Goal: Find specific page/section

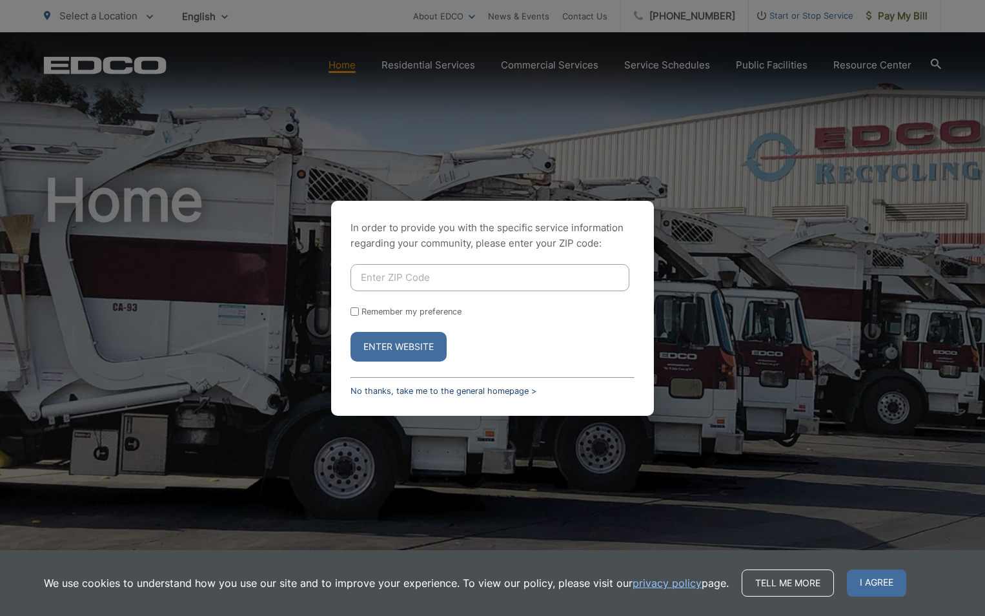
click at [392, 391] on link "No thanks, take me to the general homepage >" at bounding box center [444, 391] width 186 height 10
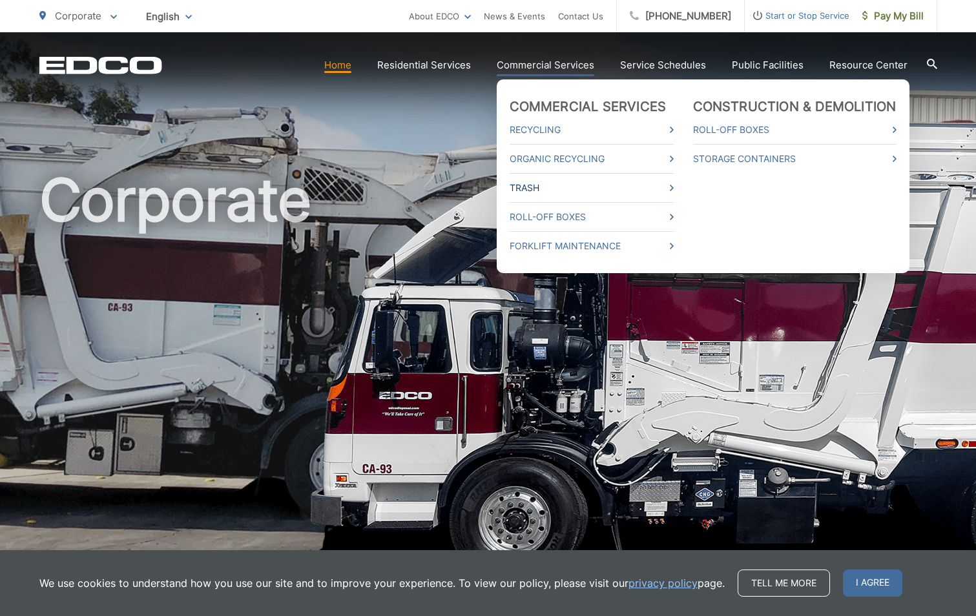
click at [564, 189] on link "Trash" at bounding box center [592, 187] width 164 height 15
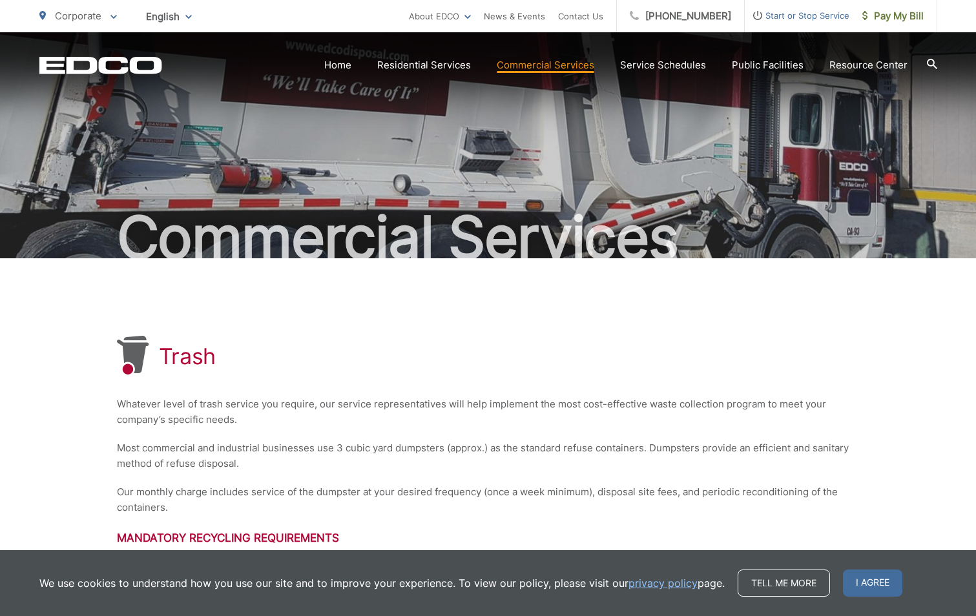
click at [861, 581] on span "I agree" at bounding box center [872, 583] width 59 height 27
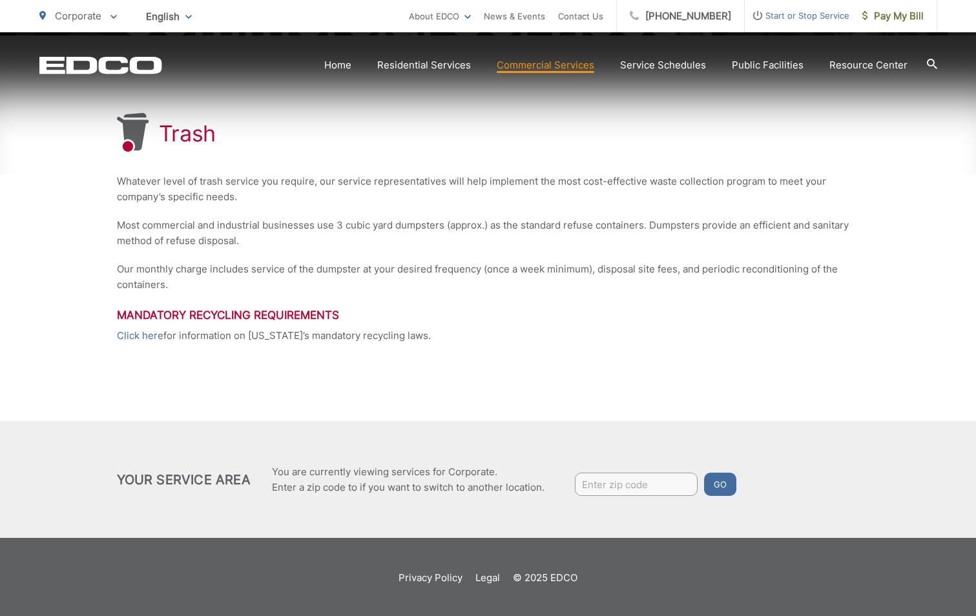
scroll to position [225, 0]
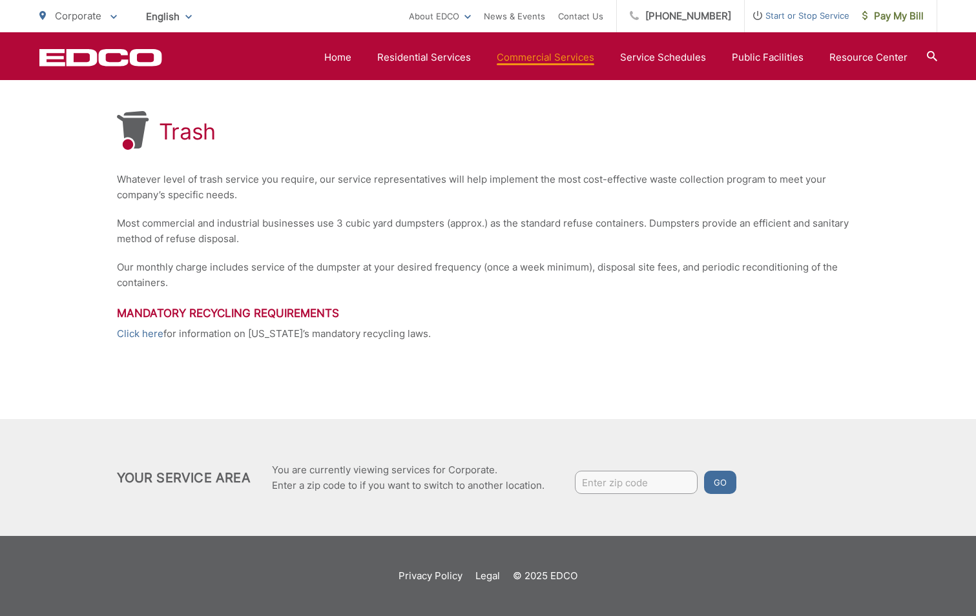
click at [601, 481] on input "Enter zip code" at bounding box center [636, 482] width 123 height 23
type input "92040"
click at [704, 471] on button "Go" at bounding box center [720, 482] width 32 height 23
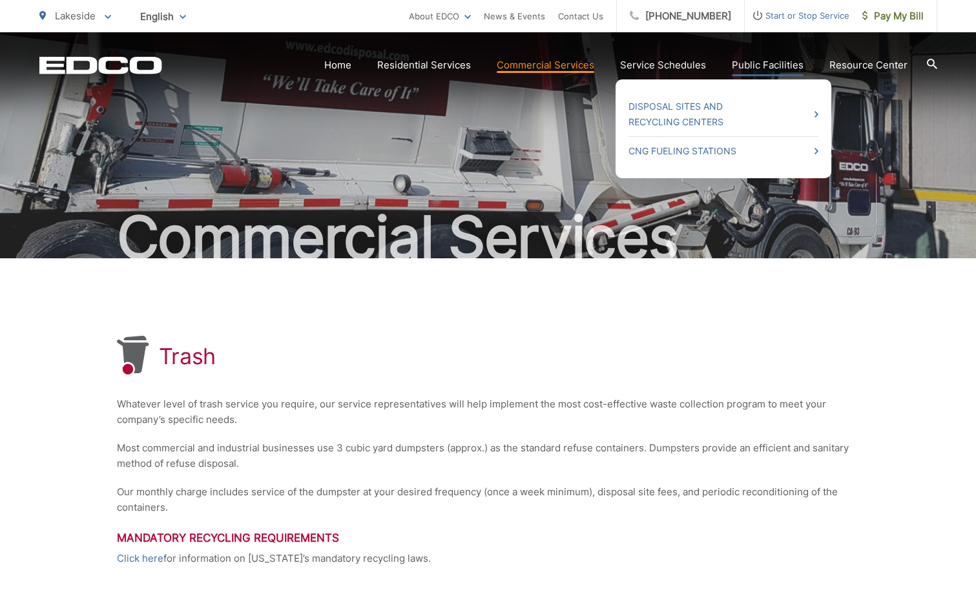
click at [760, 61] on link "Public Facilities" at bounding box center [768, 64] width 72 height 15
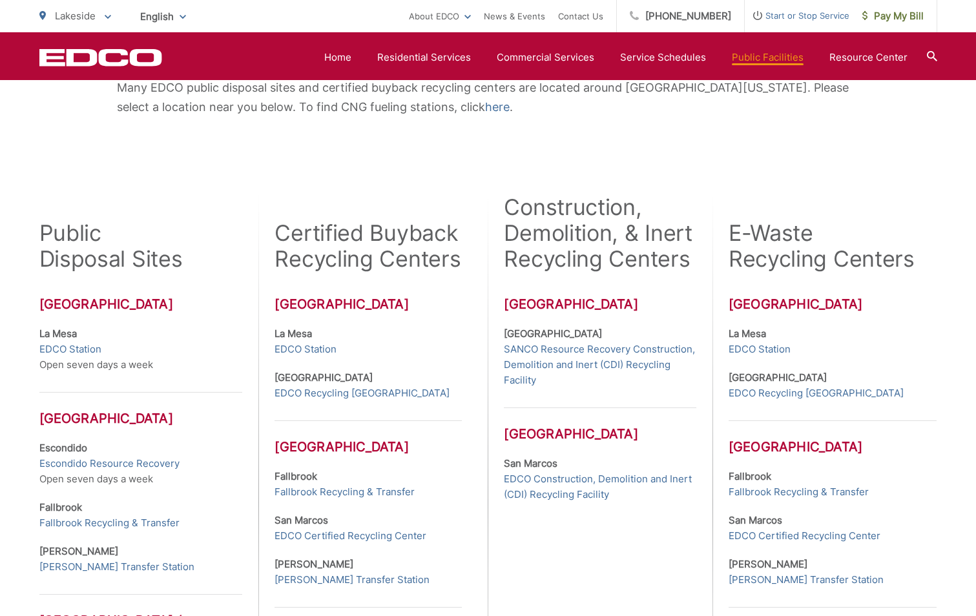
scroll to position [258, 0]
click at [770, 351] on link "EDCO Station" at bounding box center [759, 348] width 62 height 15
